Goal: Task Accomplishment & Management: Complete application form

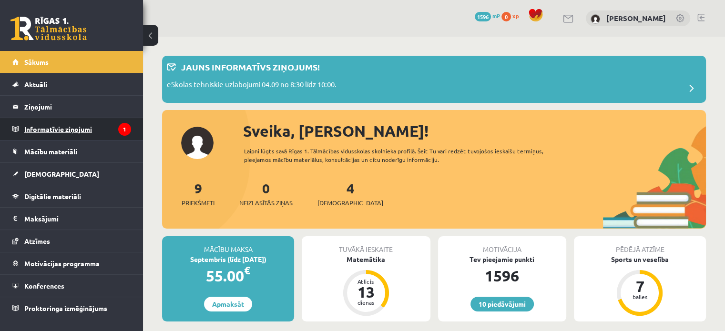
click at [69, 129] on legend "Informatīvie ziņojumi 1" at bounding box center [77, 129] width 107 height 22
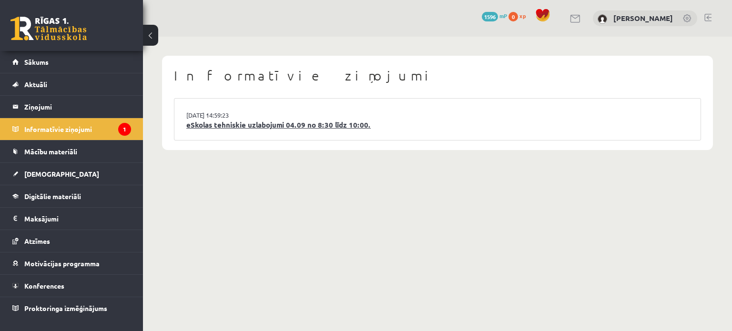
click at [250, 123] on link "eSkolas tehniskie uzlabojumi 04.09 no 8:30 līdz 10:00." at bounding box center [437, 125] width 502 height 11
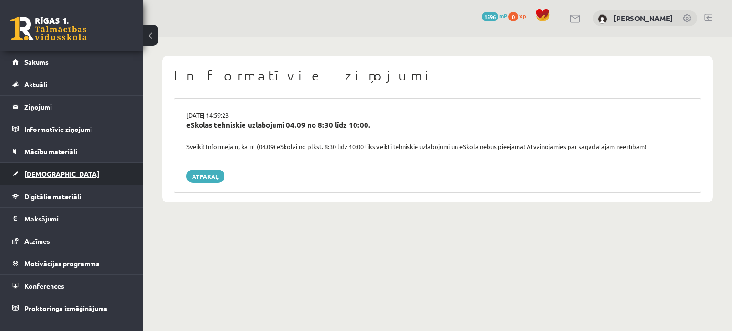
click at [64, 173] on link "[DEMOGRAPHIC_DATA]" at bounding box center [71, 174] width 119 height 22
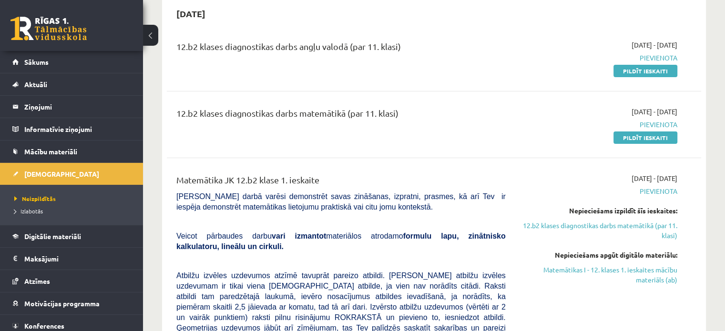
scroll to position [95, 0]
click at [647, 139] on link "Pildīt ieskaiti" at bounding box center [645, 138] width 64 height 12
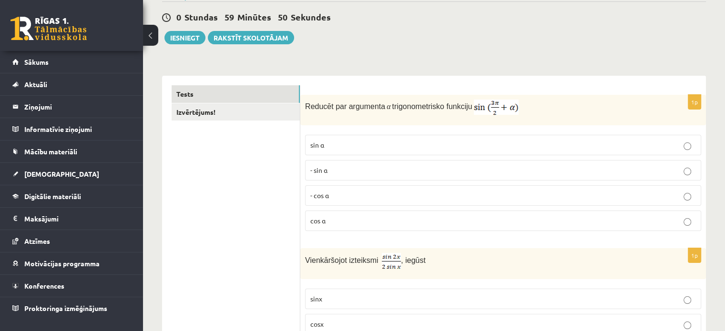
scroll to position [95, 0]
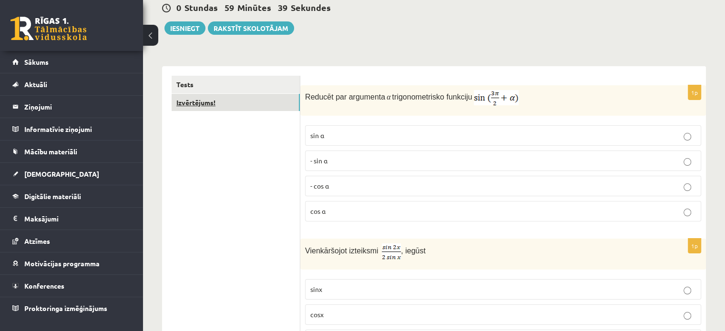
click at [220, 99] on link "Izvērtējums!" at bounding box center [236, 103] width 128 height 18
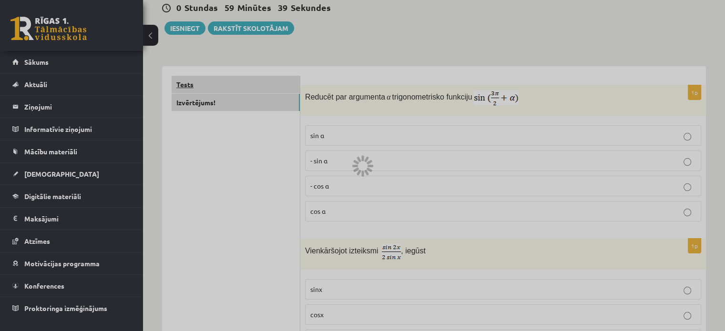
scroll to position [88, 0]
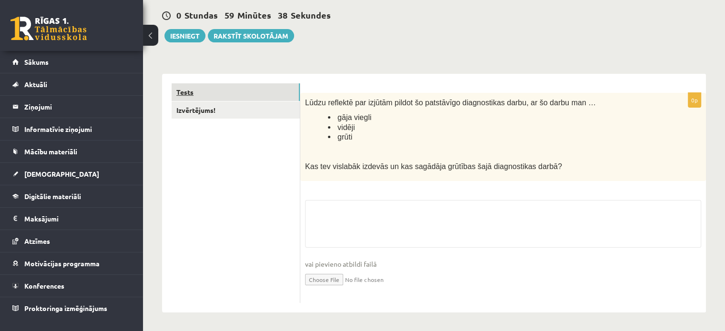
click at [220, 87] on link "Tests" at bounding box center [236, 92] width 128 height 18
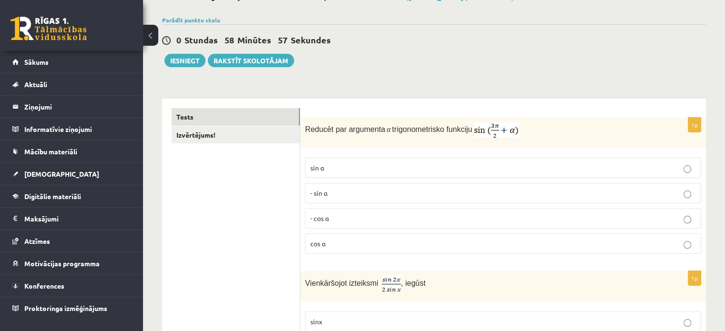
scroll to position [95, 0]
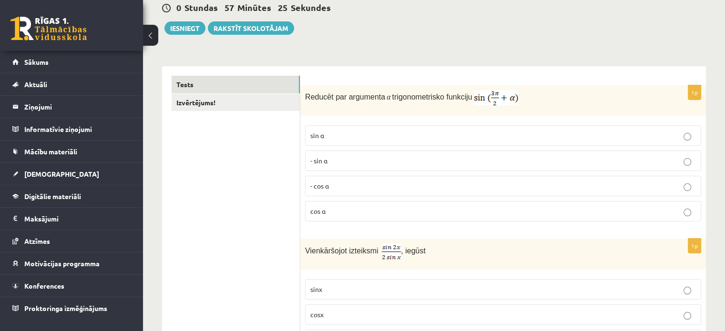
click at [339, 183] on p "- cos ⁡α" at bounding box center [503, 186] width 386 height 10
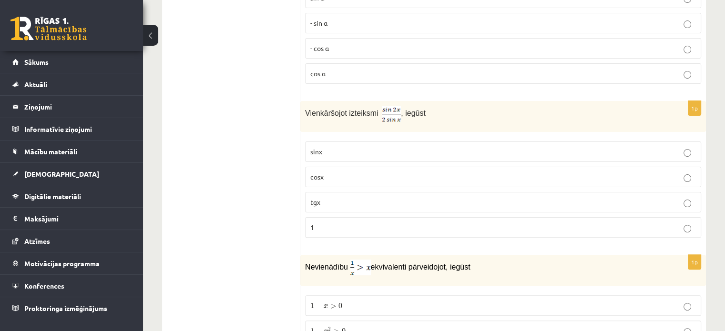
scroll to position [238, 0]
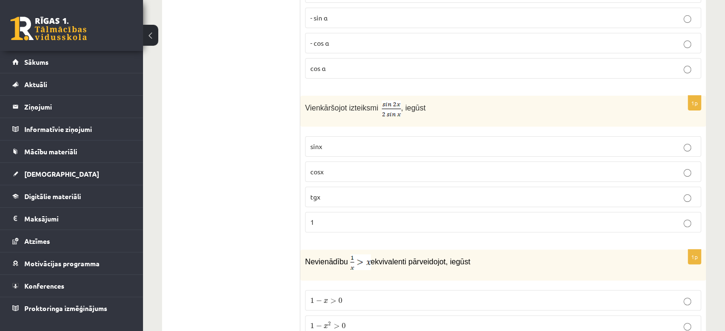
click at [383, 171] on p "cosx" at bounding box center [503, 172] width 386 height 10
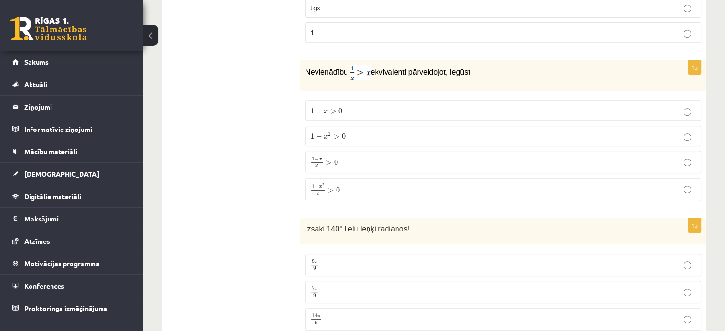
scroll to position [429, 0]
click at [348, 122] on fieldset "1 − x > 0 1 − x > 0 1 − x 2 > 0 1 − x 2 > 0 1 − x x > 0 1 − x x > 0 1 − x 2 x >…" at bounding box center [503, 149] width 396 height 108
click at [347, 126] on label "1 − x 2 > 0 1 − x 2 > 0" at bounding box center [503, 135] width 396 height 20
click at [346, 158] on p "1 − x x > 0 1 − x x > 0" at bounding box center [503, 160] width 386 height 11
click at [358, 136] on p "1 − x 2 > 0 1 − x 2 > 0" at bounding box center [503, 135] width 386 height 10
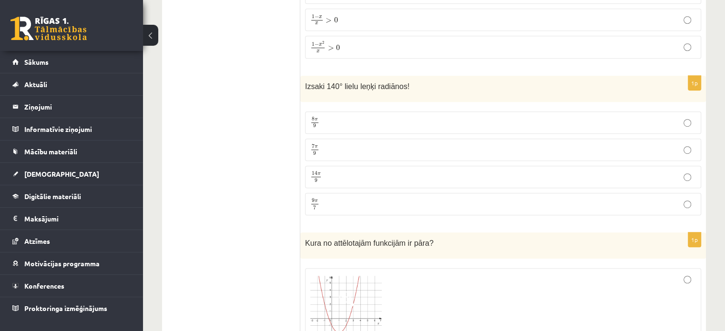
scroll to position [572, 0]
click at [334, 143] on p "7 π 9 7 π 9" at bounding box center [503, 149] width 386 height 12
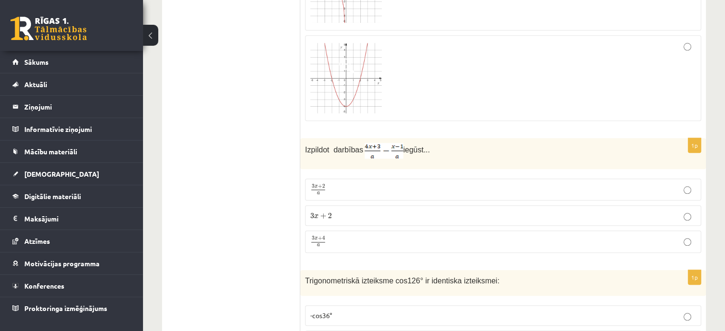
scroll to position [1001, 0]
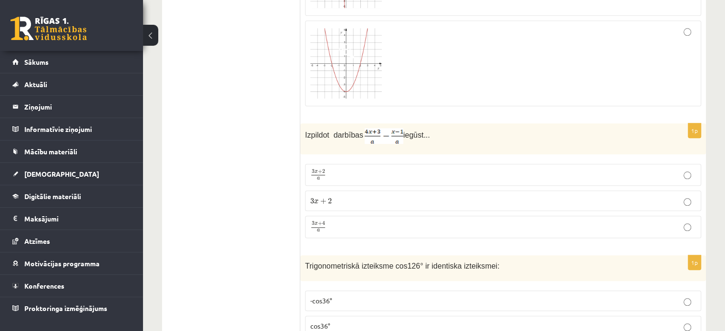
click at [339, 221] on p "3 x + 4 a 3 x + 4 a" at bounding box center [503, 227] width 386 height 12
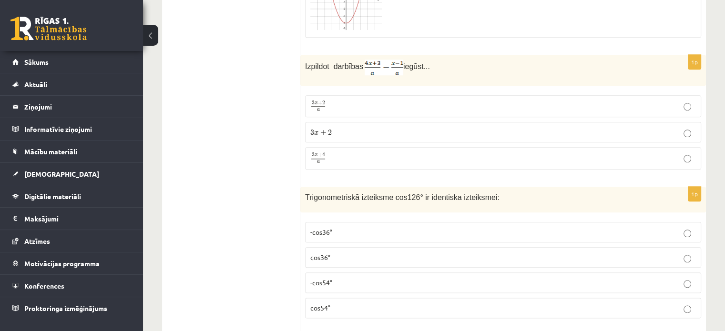
scroll to position [1096, 0]
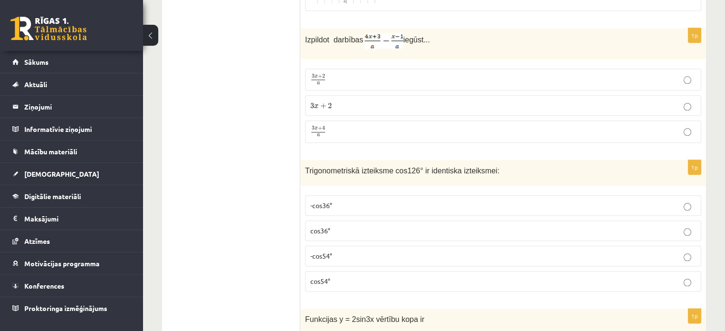
click at [325, 252] on span "-cos54°" at bounding box center [321, 256] width 22 height 9
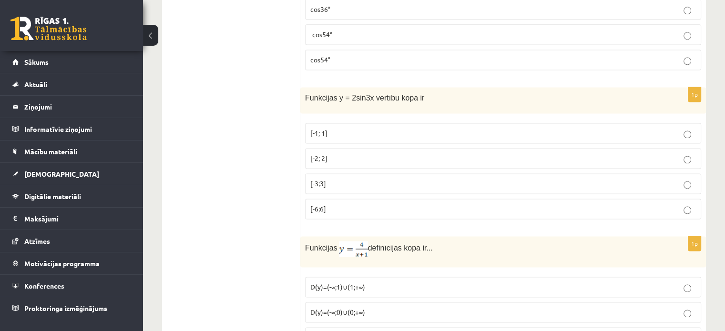
scroll to position [1335, 0]
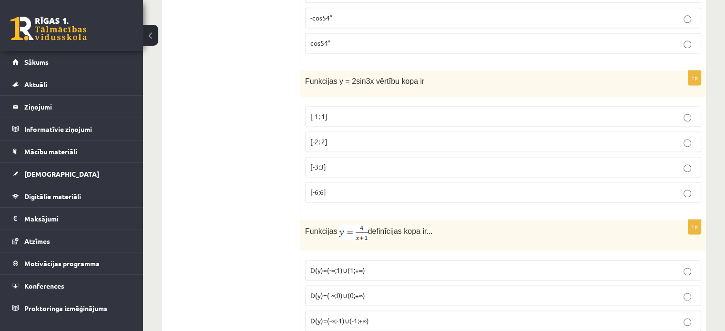
click at [371, 112] on p "[-1; 1]" at bounding box center [503, 117] width 386 height 10
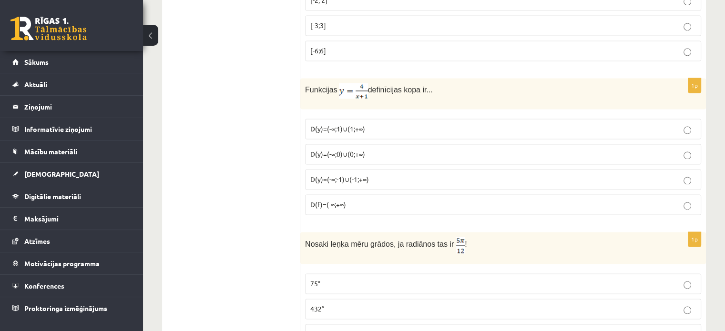
scroll to position [1478, 0]
click at [347, 173] on span "D(y)=(-∞;-1)∪(-1;+∞)" at bounding box center [339, 177] width 59 height 9
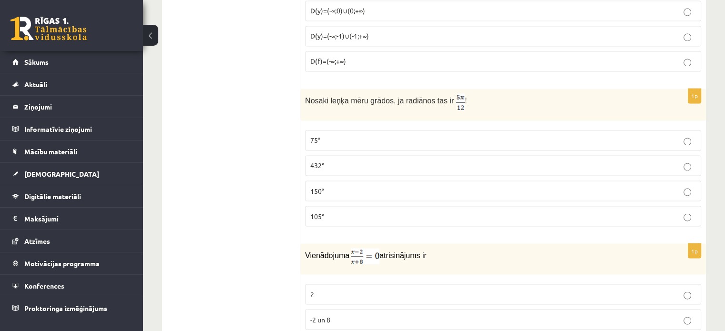
scroll to position [1621, 0]
click at [351, 134] on p "75°" at bounding box center [503, 139] width 386 height 10
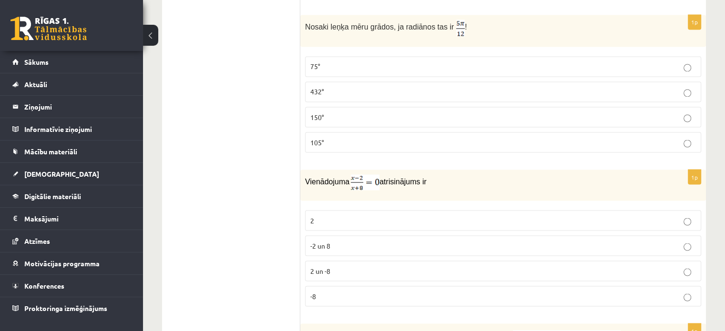
scroll to position [1763, 0]
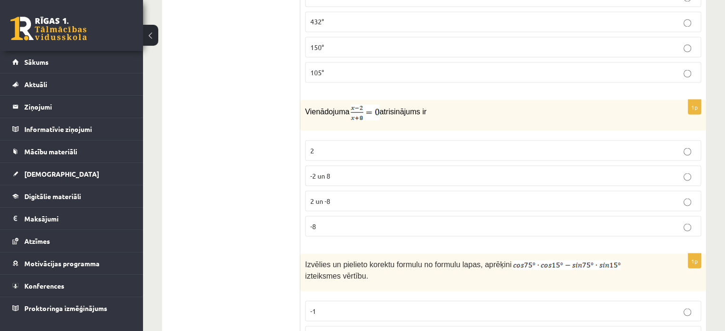
click at [356, 145] on p "2" at bounding box center [503, 150] width 386 height 10
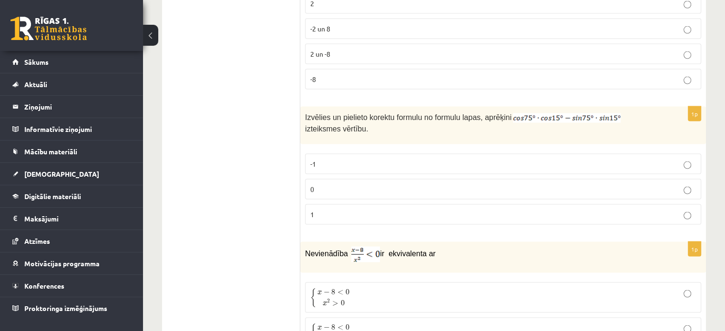
scroll to position [1906, 0]
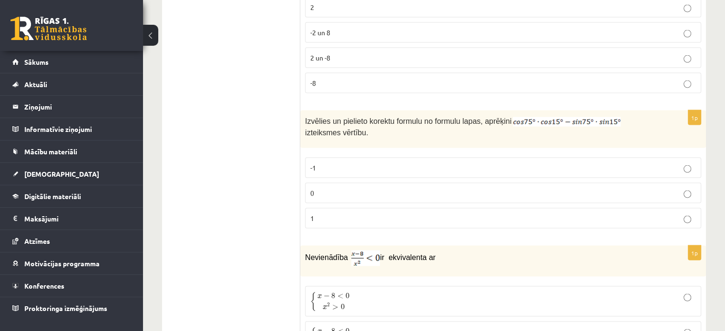
click at [387, 188] on p "0" at bounding box center [503, 193] width 386 height 10
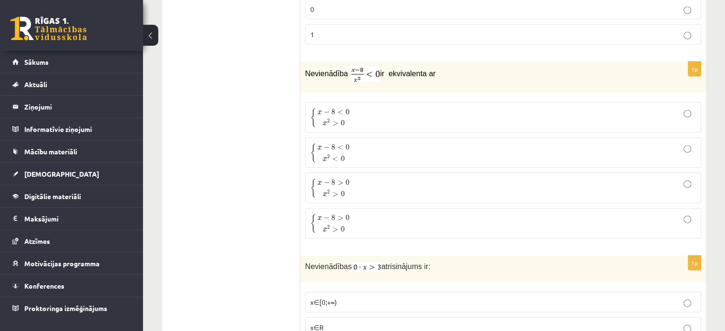
scroll to position [2097, 0]
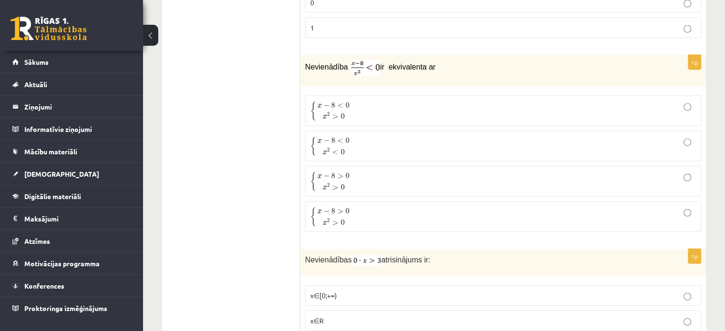
click at [386, 102] on p "{ x − 8 < 0 x 2 > 0 { x − 8 < 0 x 2 > 0" at bounding box center [503, 111] width 386 height 20
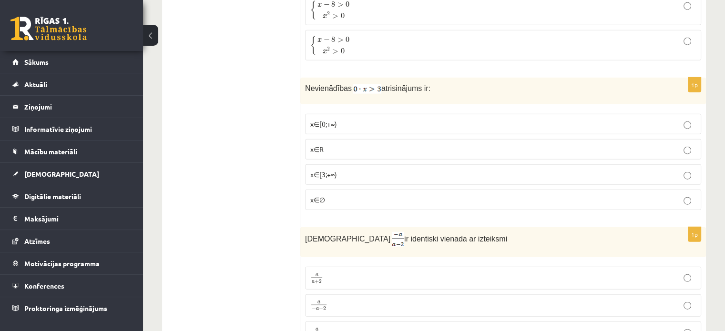
scroll to position [2288, 0]
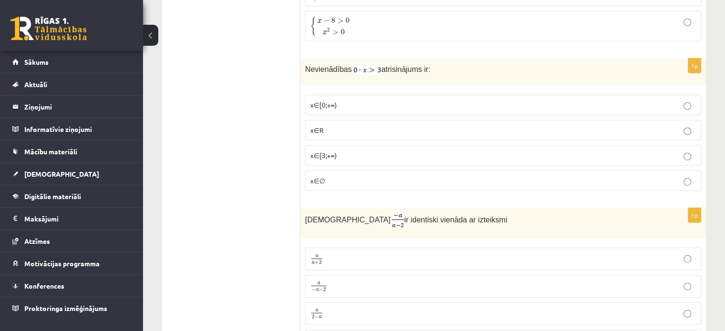
click at [347, 176] on p "x∈∅" at bounding box center [503, 181] width 386 height 10
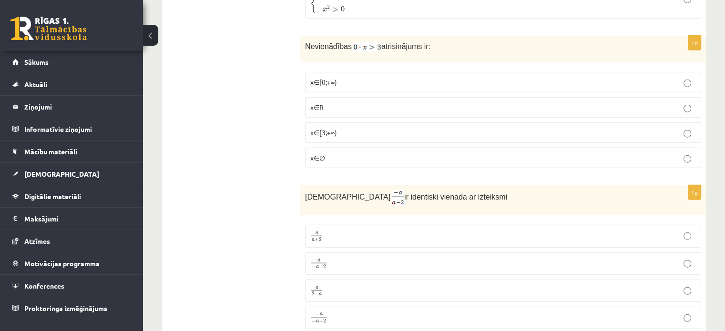
scroll to position [2383, 0]
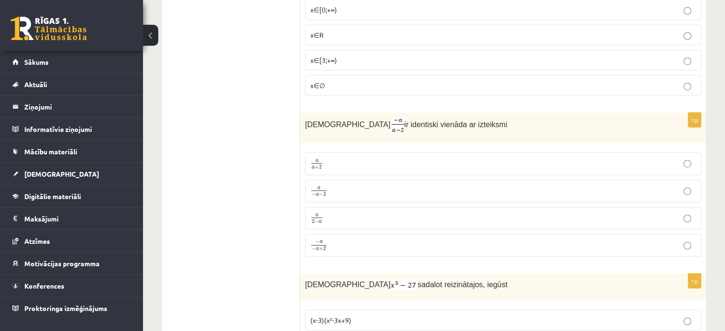
click at [333, 185] on p "a − a − 2 a − a − 2" at bounding box center [503, 191] width 386 height 12
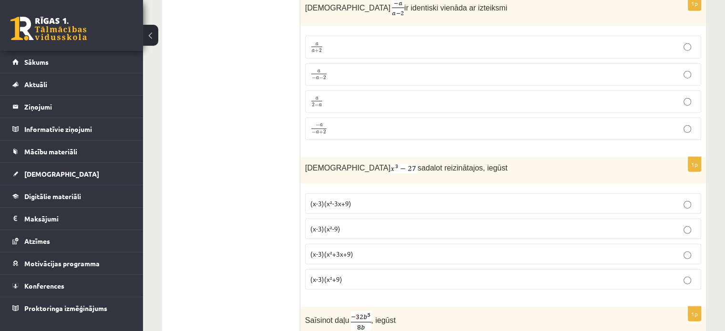
scroll to position [2526, 0]
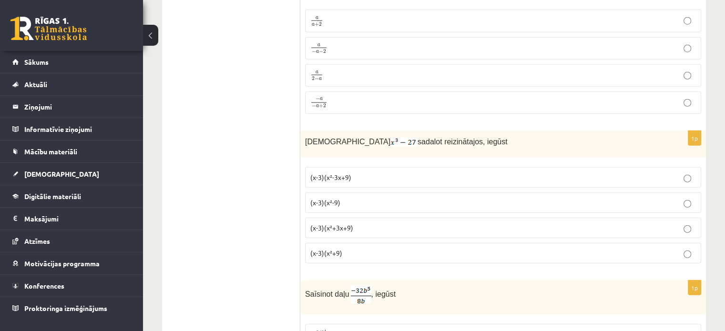
click at [349, 224] on span "(x-3)(x²+3x+9)" at bounding box center [331, 228] width 43 height 9
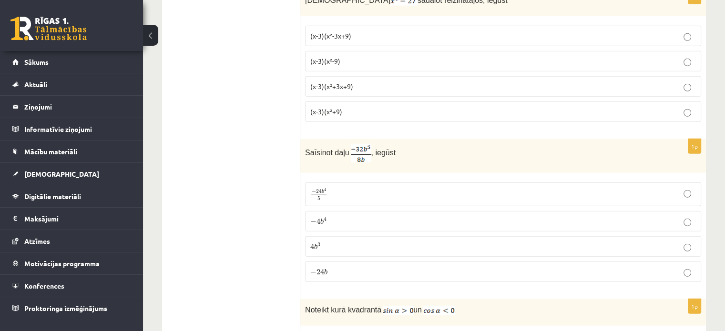
scroll to position [2669, 0]
click at [345, 215] on p "− 4 b 4 − 4 b 4" at bounding box center [503, 220] width 386 height 10
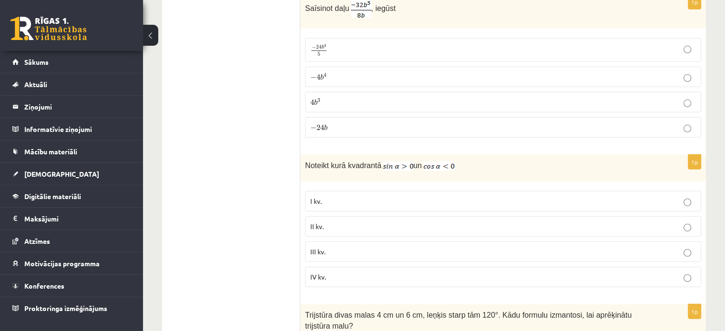
scroll to position [2812, 0]
click at [362, 222] on p "II kv." at bounding box center [503, 227] width 386 height 10
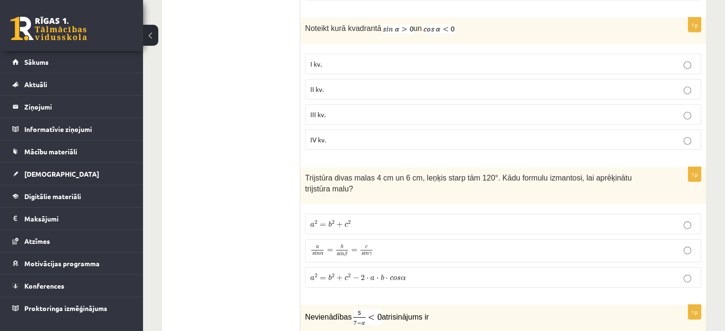
scroll to position [2955, 0]
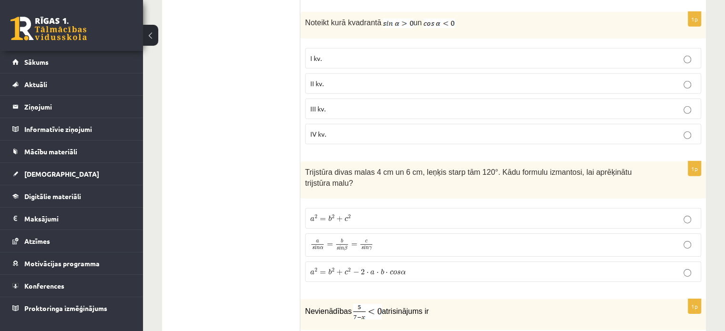
click at [374, 268] on span "a 2 = b 2 + c 2 − 2 ⋅ a ⋅ b ⋅ c o s α" at bounding box center [357, 271] width 95 height 7
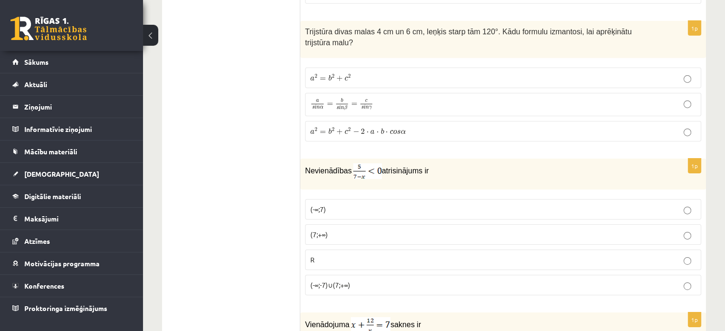
scroll to position [3098, 0]
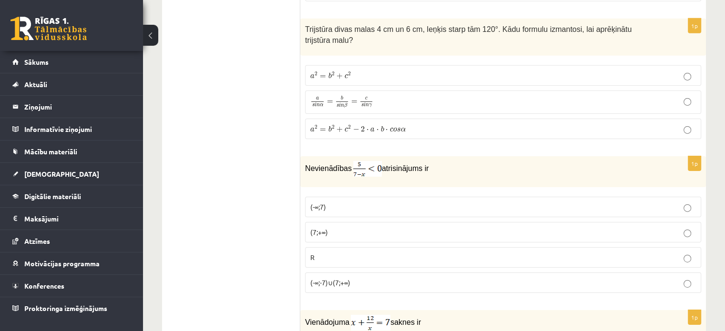
click at [343, 227] on p "(7;+∞)" at bounding box center [503, 232] width 386 height 10
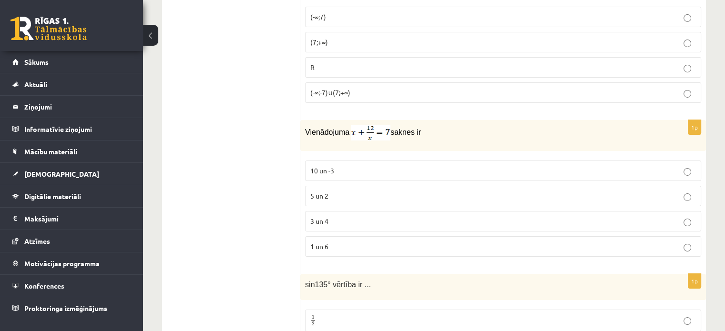
scroll to position [3289, 0]
click at [372, 211] on label "3 un 4" at bounding box center [503, 221] width 396 height 20
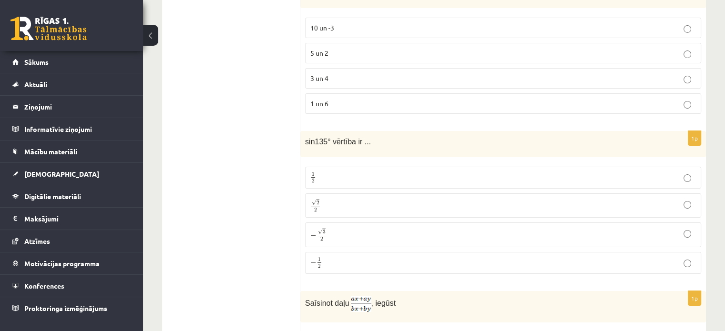
scroll to position [3432, 0]
click at [388, 198] on p "√ 2 2 2 2" at bounding box center [503, 205] width 386 height 14
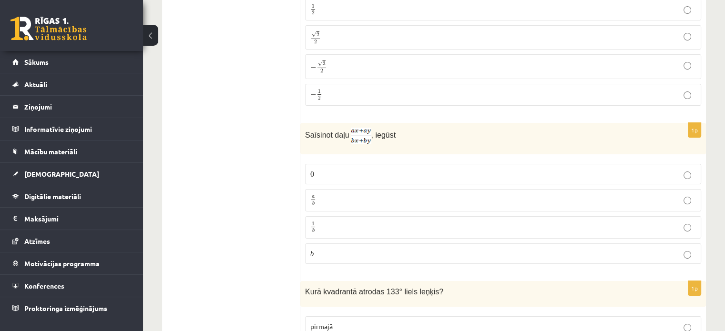
scroll to position [3622, 0]
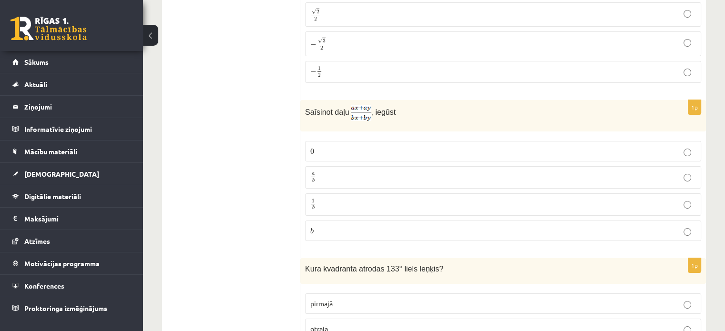
drag, startPoint x: 496, startPoint y: 314, endPoint x: 493, endPoint y: 354, distance: 40.1
drag, startPoint x: 493, startPoint y: 354, endPoint x: 255, endPoint y: 190, distance: 288.2
click at [330, 172] on p "a b a b" at bounding box center [503, 178] width 386 height 12
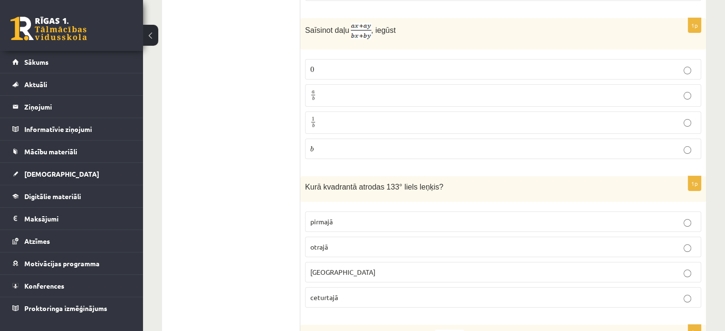
scroll to position [3718, 0]
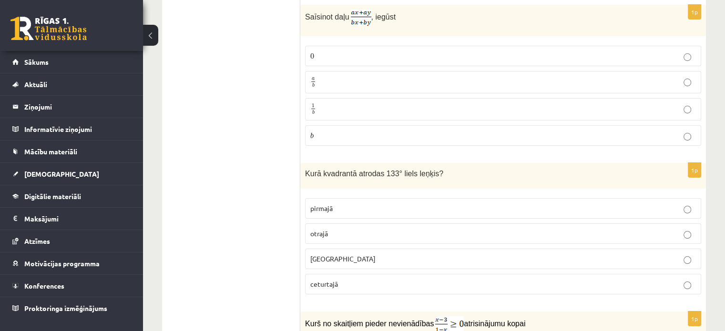
click at [350, 229] on p "otrajā" at bounding box center [503, 234] width 386 height 10
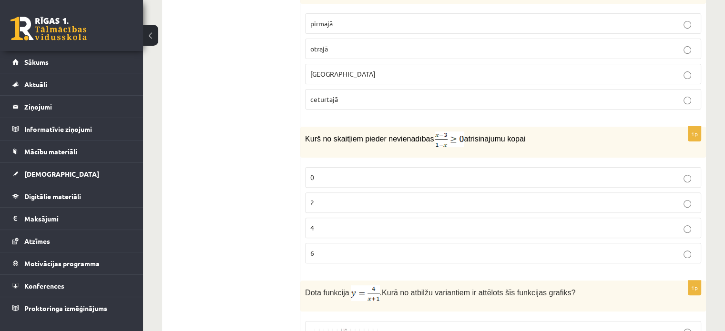
scroll to position [3908, 0]
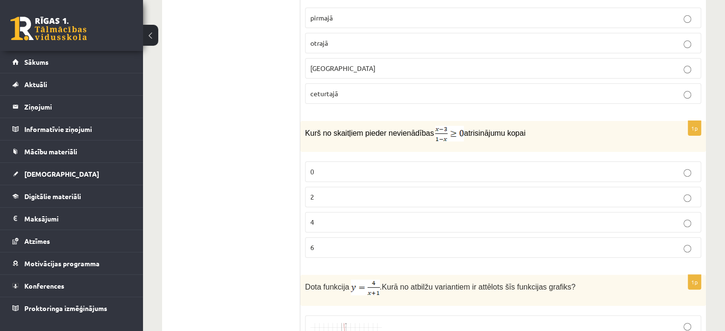
click at [341, 187] on label "2" at bounding box center [503, 197] width 396 height 20
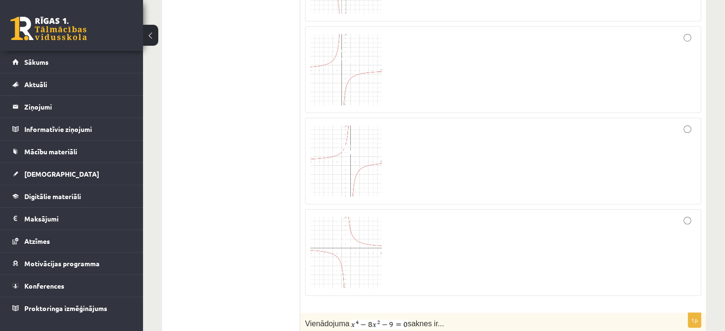
scroll to position [4290, 0]
click at [595, 122] on div at bounding box center [503, 160] width 386 height 76
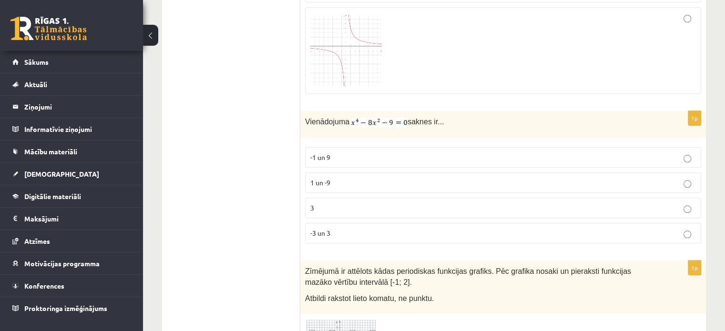
scroll to position [4492, 0]
click at [339, 227] on p "-3 un 3" at bounding box center [503, 232] width 386 height 10
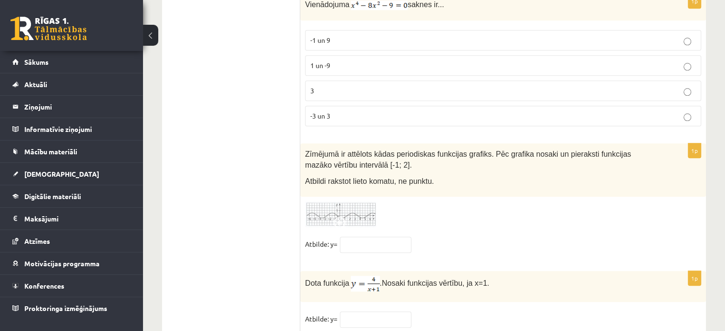
scroll to position [4587, 0]
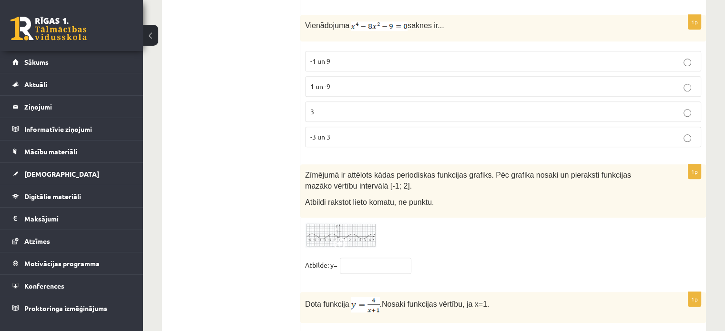
click at [363, 223] on img at bounding box center [340, 236] width 71 height 26
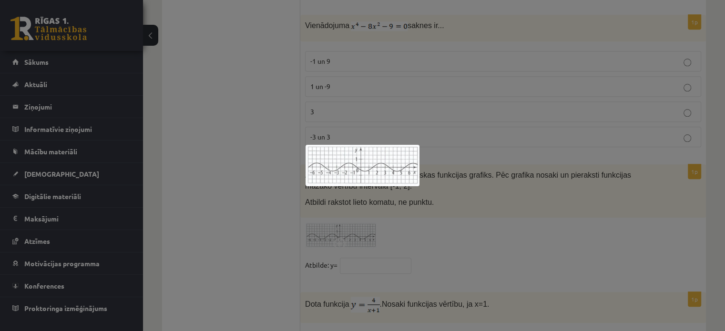
click at [428, 198] on div at bounding box center [362, 165] width 725 height 331
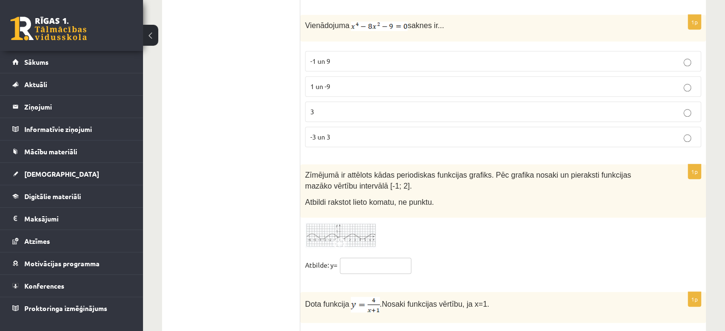
click at [362, 258] on input "text" at bounding box center [375, 266] width 71 height 16
click at [354, 223] on img at bounding box center [340, 236] width 71 height 26
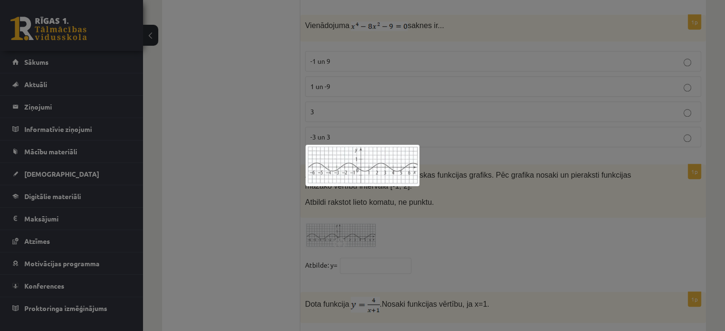
click at [397, 196] on div at bounding box center [362, 165] width 725 height 331
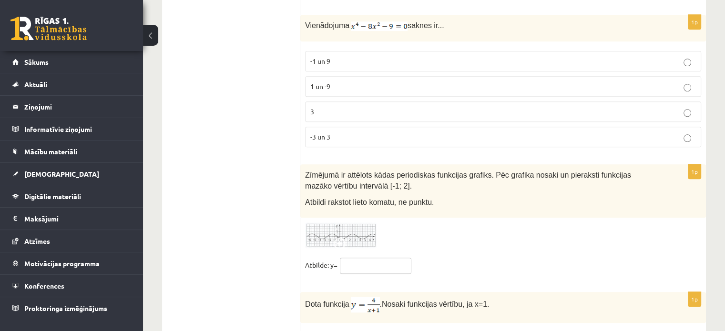
click at [362, 258] on input "text" at bounding box center [375, 266] width 71 height 16
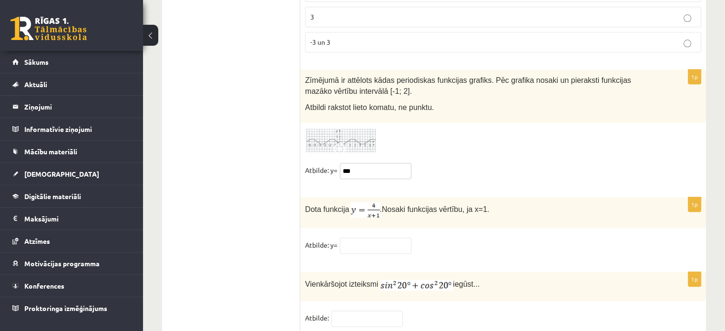
scroll to position [4683, 0]
type input "***"
click at [358, 127] on img at bounding box center [340, 140] width 71 height 26
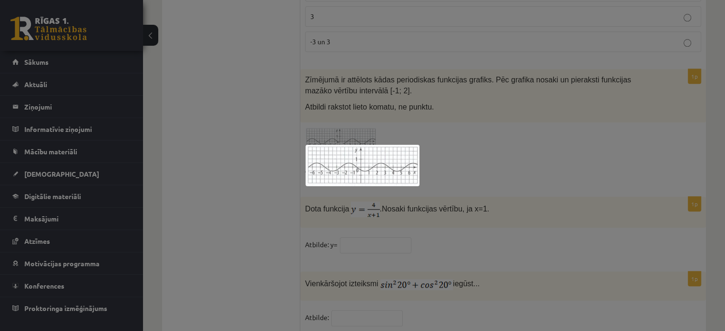
click at [435, 133] on div at bounding box center [362, 165] width 725 height 331
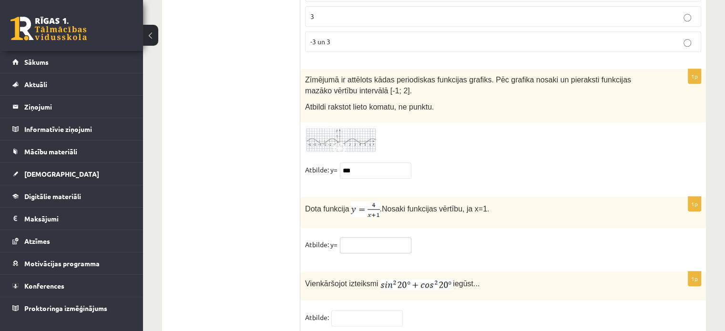
click at [351, 237] on input "text" at bounding box center [375, 245] width 71 height 16
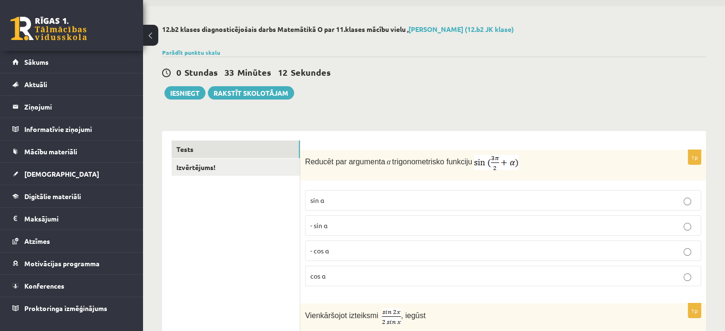
scroll to position [0, 0]
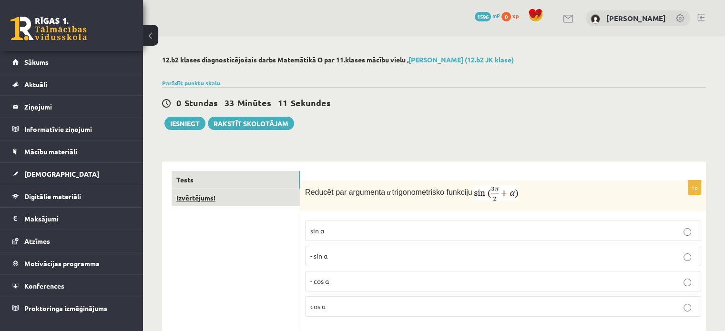
type input "*"
click at [260, 195] on link "Izvērtējums!" at bounding box center [236, 198] width 128 height 18
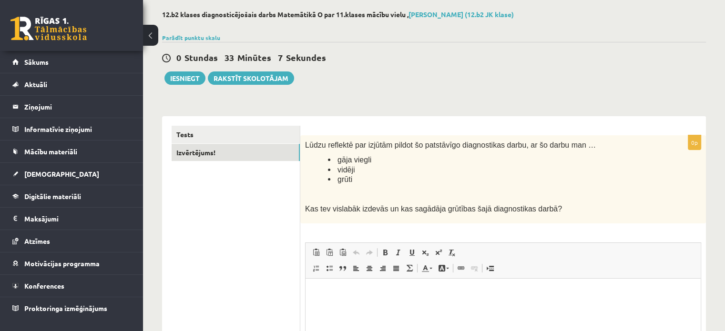
scroll to position [40, 0]
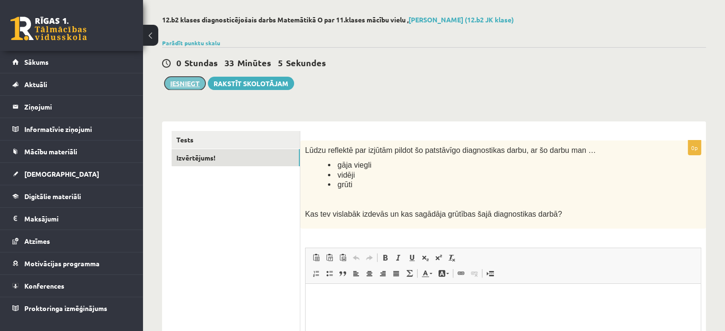
click at [182, 87] on button "Iesniegt" at bounding box center [184, 83] width 41 height 13
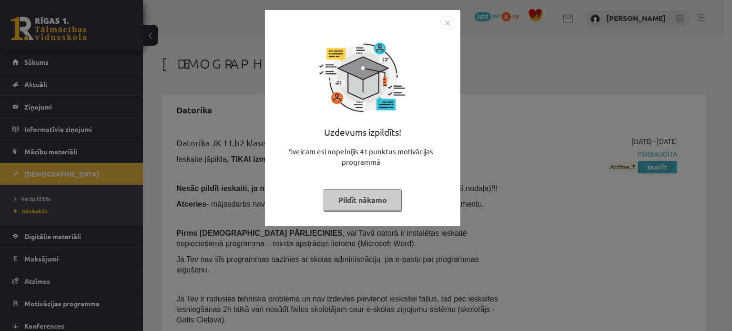
click at [444, 22] on img "Close" at bounding box center [447, 23] width 14 height 14
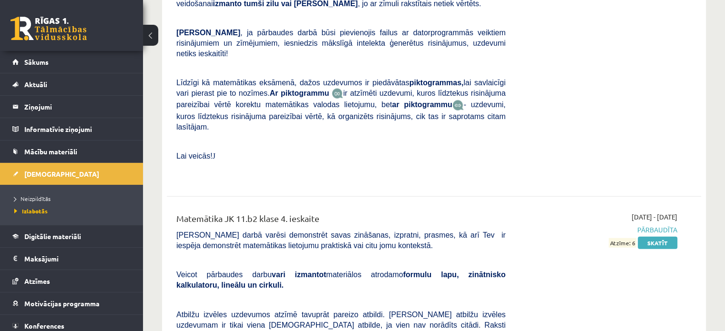
scroll to position [2569, 0]
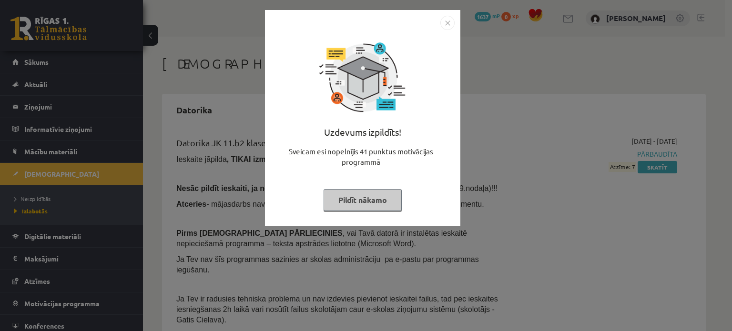
scroll to position [2569, 0]
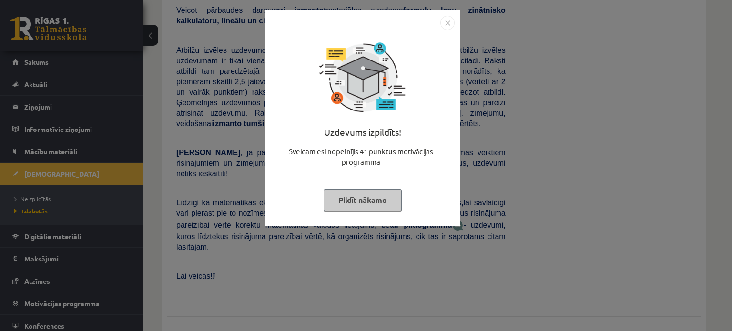
click at [448, 24] on img "Close" at bounding box center [447, 23] width 14 height 14
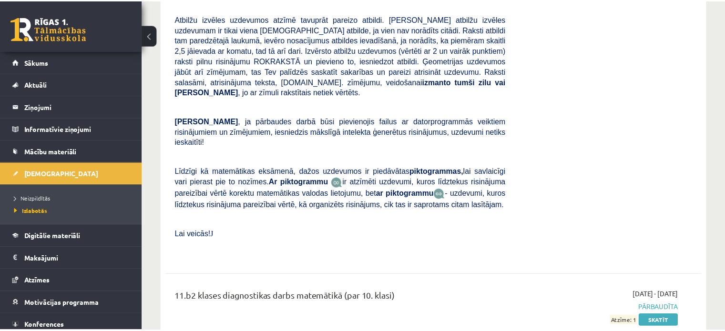
scroll to position [2558, 0]
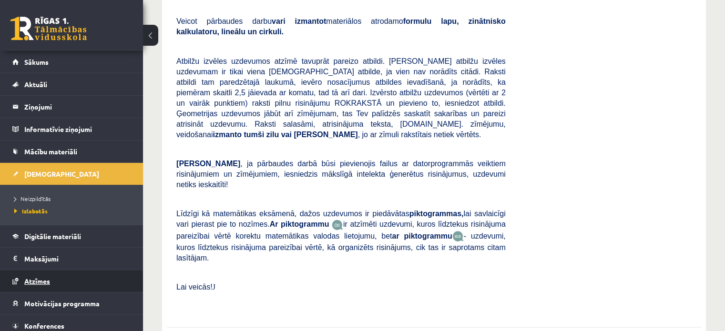
click at [49, 277] on span "Atzīmes" at bounding box center [37, 281] width 26 height 9
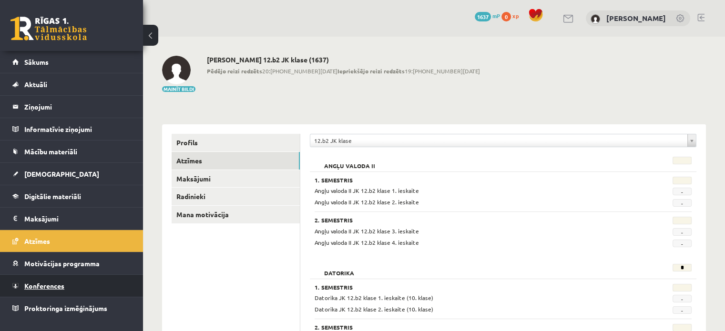
click at [34, 282] on span "Konferences" at bounding box center [44, 286] width 40 height 9
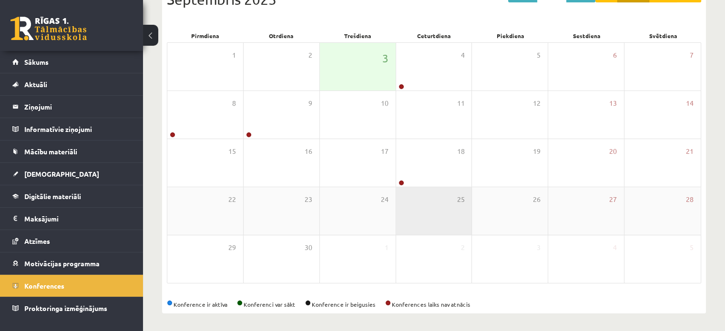
scroll to position [123, 0]
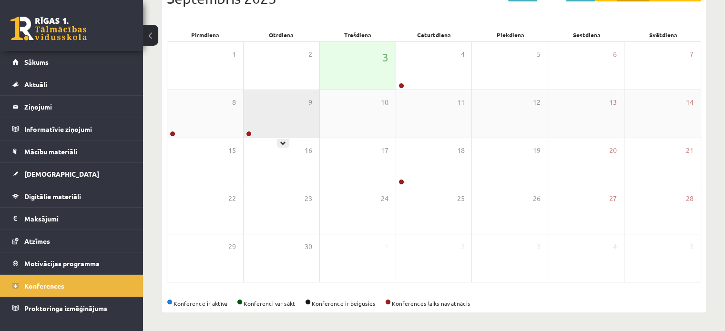
click at [282, 114] on div "9" at bounding box center [282, 114] width 76 height 48
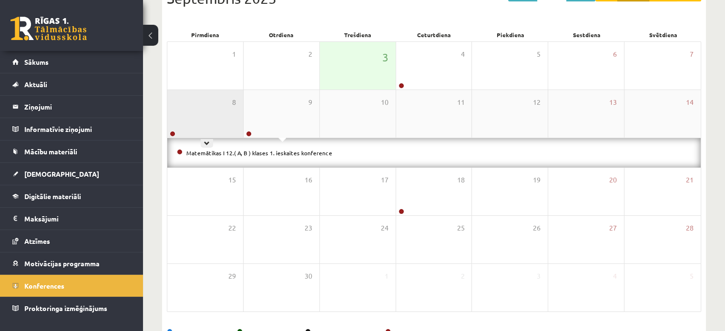
click at [206, 105] on div "8" at bounding box center [205, 114] width 76 height 48
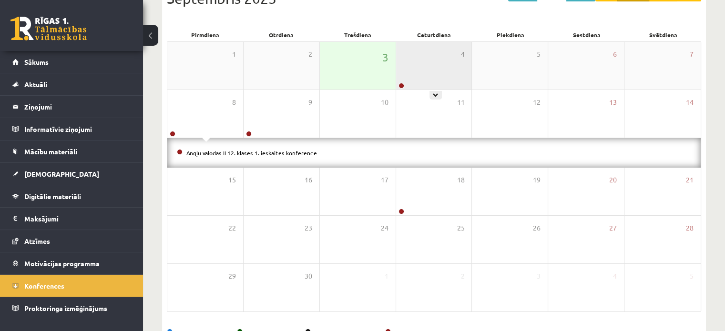
click at [439, 79] on div "4" at bounding box center [434, 66] width 76 height 48
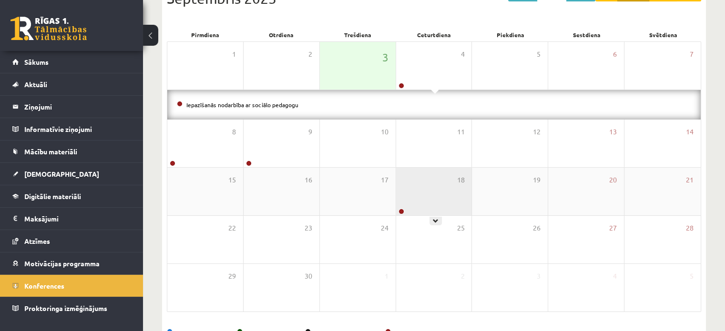
click at [446, 188] on div "18" at bounding box center [434, 192] width 76 height 48
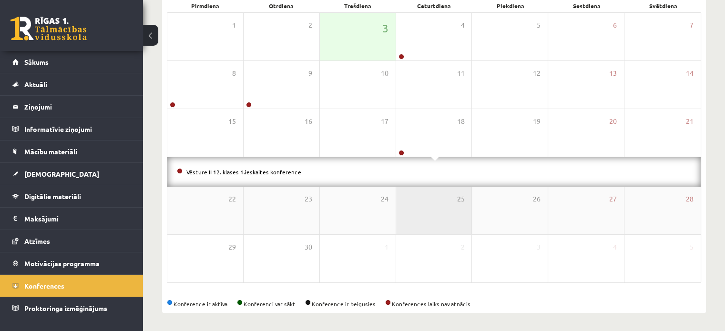
scroll to position [153, 0]
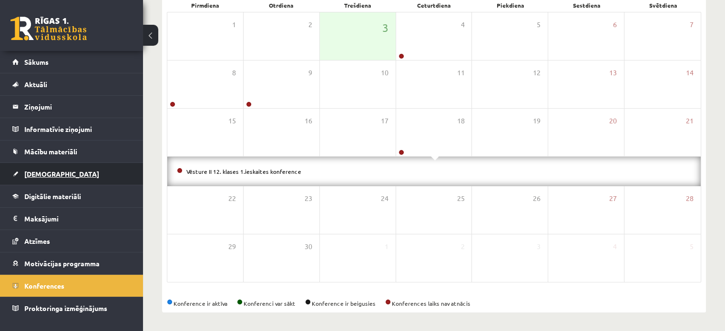
click at [58, 173] on link "[DEMOGRAPHIC_DATA]" at bounding box center [71, 174] width 119 height 22
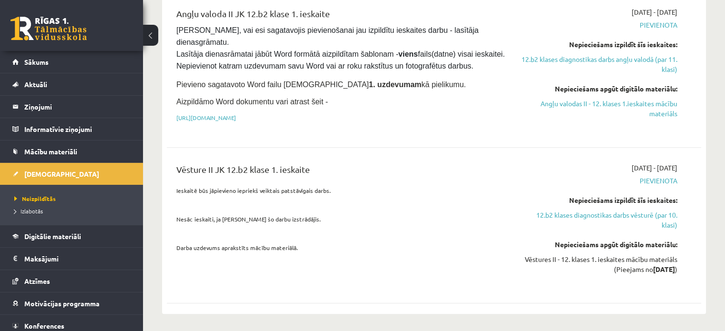
scroll to position [715, 0]
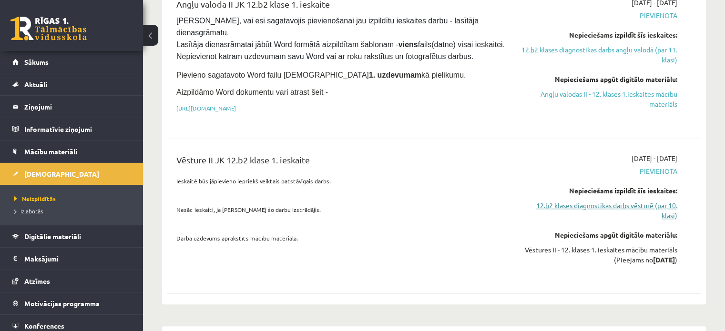
click at [589, 201] on link "12.b2 klases diagnostikas darbs vēsturē (par 10. klasi)" at bounding box center [598, 211] width 157 height 20
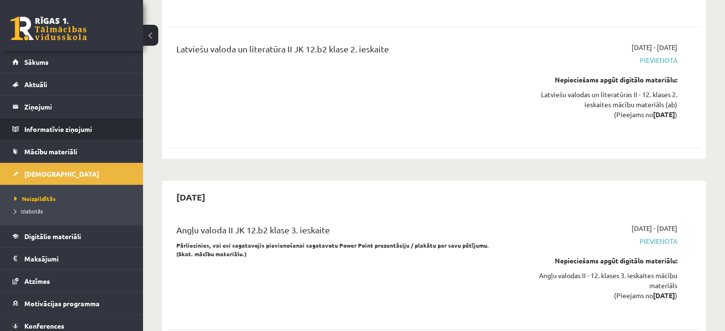
scroll to position [2988, 0]
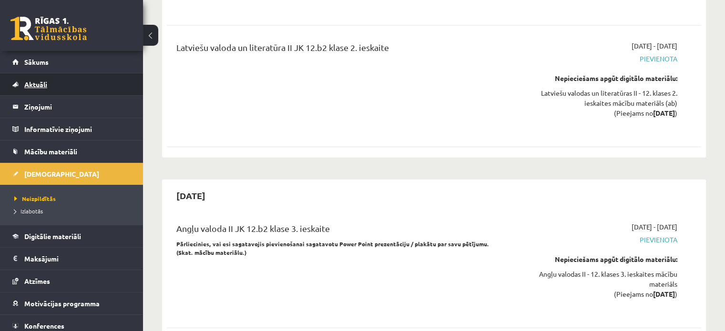
click at [70, 87] on link "Aktuāli" at bounding box center [71, 84] width 119 height 22
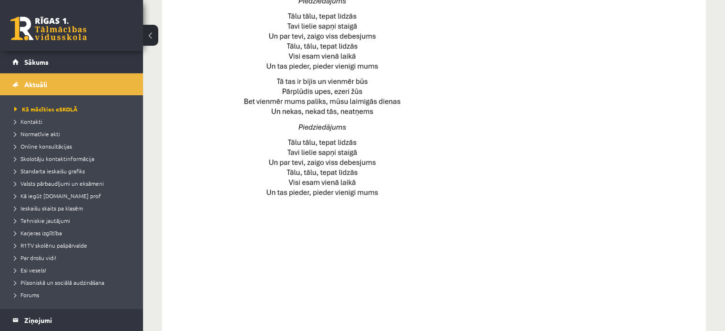
scroll to position [564, 0]
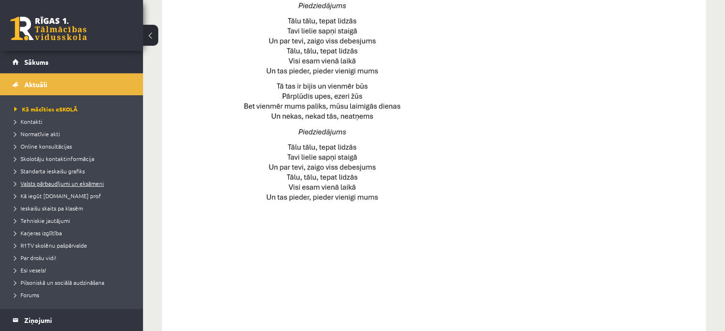
click at [59, 185] on span "Valsts pārbaudījumi un eksāmeni" at bounding box center [59, 184] width 90 height 8
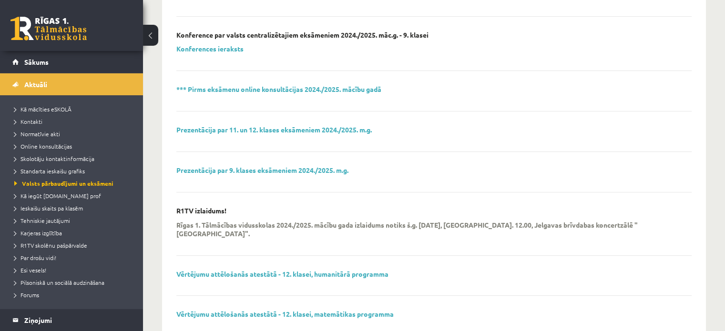
scroll to position [334, 0]
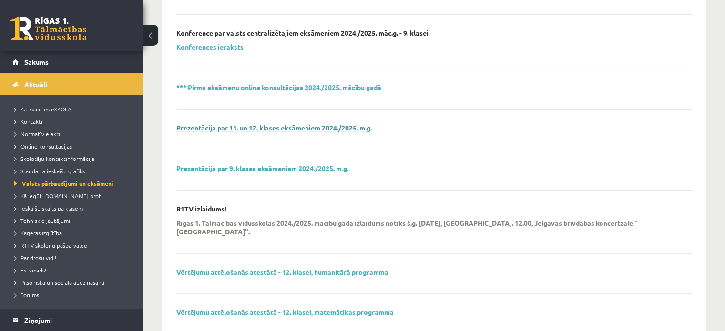
click at [263, 126] on link "Prezentācija par 11. un 12. klases eksāmeniem 2024./2025. m.g." at bounding box center [273, 127] width 195 height 9
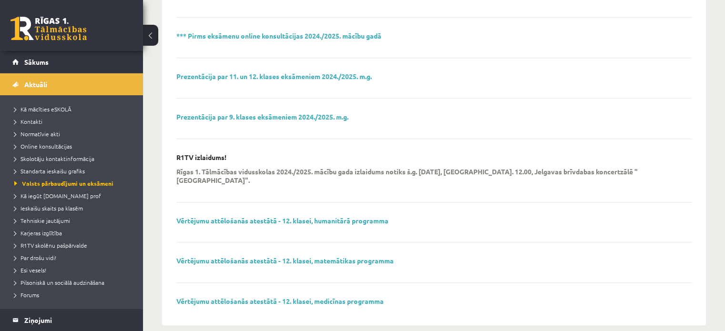
scroll to position [388, 0]
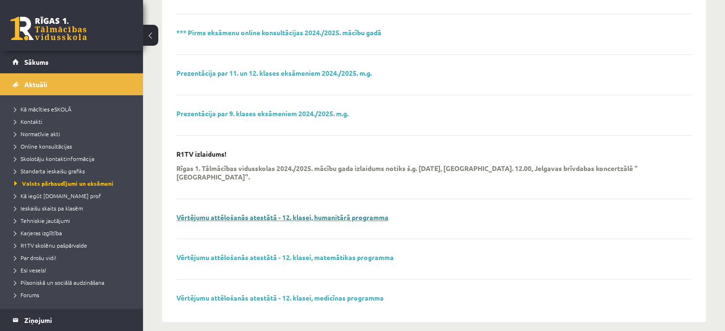
click at [318, 213] on link "Vērtējumu attēlošanās atestātā - 12. klasei, humanitārā programma" at bounding box center [282, 217] width 212 height 9
